Goal: Navigation & Orientation: Find specific page/section

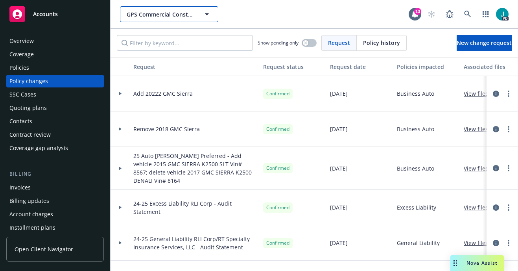
click at [166, 15] on span "GPS Commercial Construction, Inc" at bounding box center [161, 14] width 68 height 8
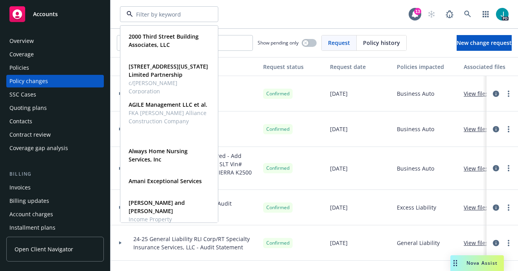
click at [35, 41] on div "Overview" at bounding box center [54, 41] width 91 height 13
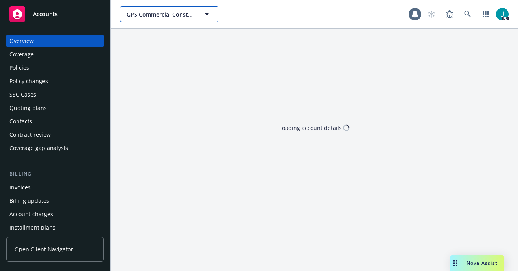
click at [160, 12] on span "GPS Commercial Construction, Inc" at bounding box center [161, 14] width 68 height 8
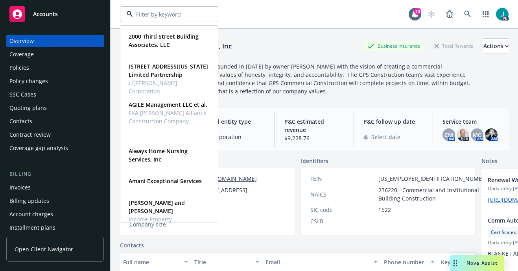
click at [26, 44] on div "Overview" at bounding box center [21, 41] width 24 height 13
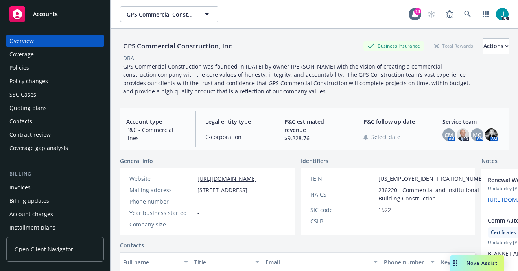
click at [15, 65] on div "Policies" at bounding box center [19, 67] width 20 height 13
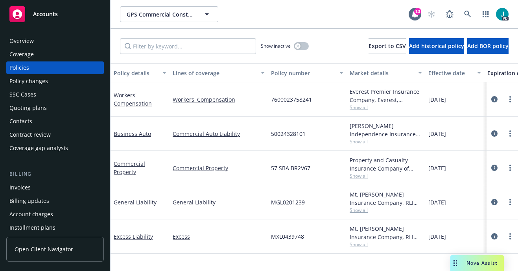
click at [48, 13] on span "Accounts" at bounding box center [45, 14] width 25 height 6
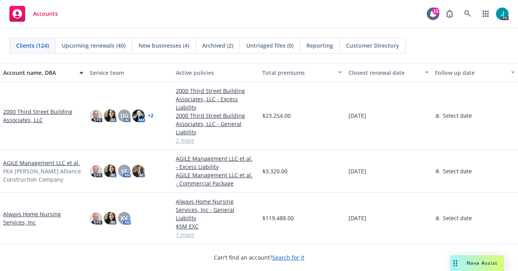
click at [373, 73] on div "Closest renewal date" at bounding box center [384, 72] width 72 height 8
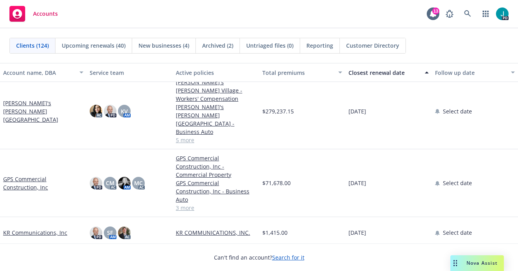
scroll to position [171, 0]
